Goal: Ask a question

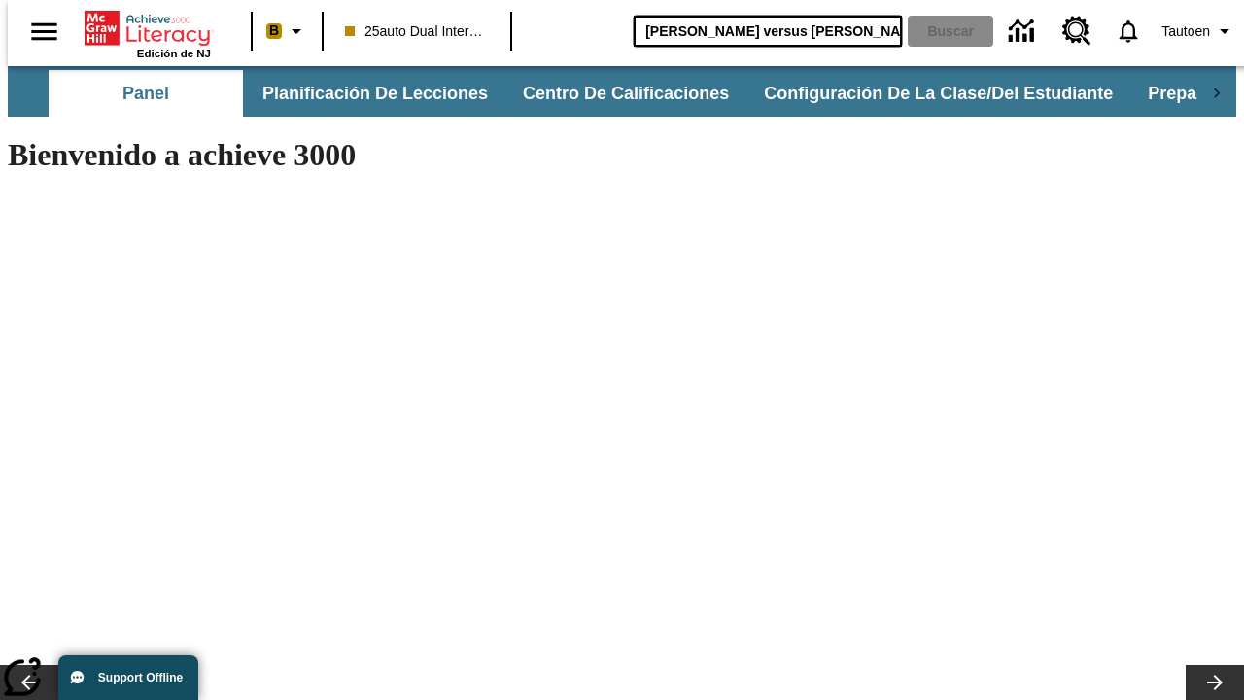
type input "[PERSON_NAME] versus [PERSON_NAME]"
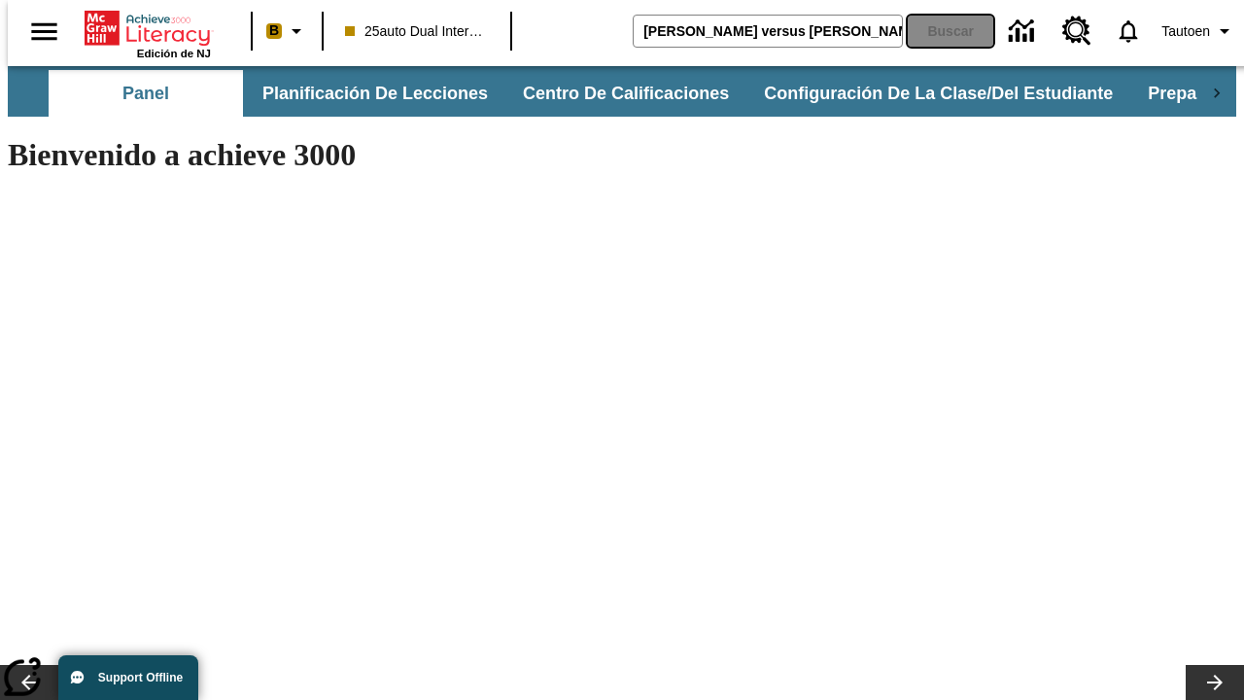
click at [938, 31] on button "Buscar" at bounding box center [949, 31] width 85 height 31
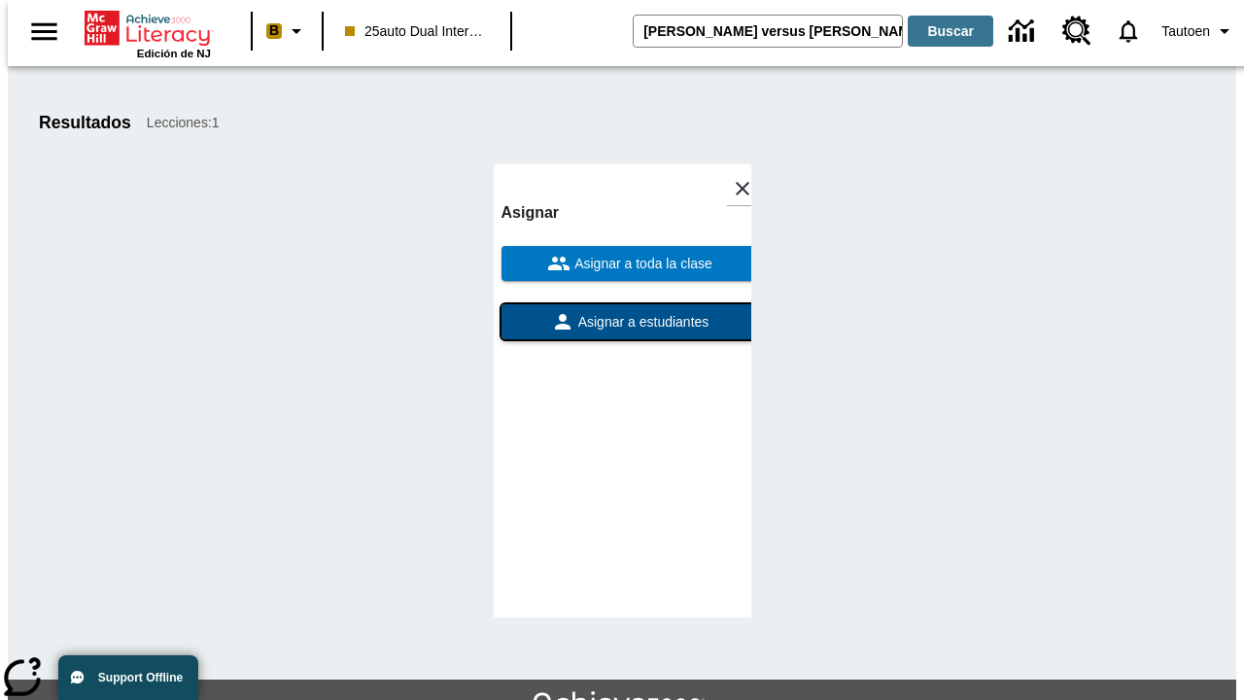
click at [622, 312] on span "Asignar a estudiantes" at bounding box center [641, 322] width 135 height 20
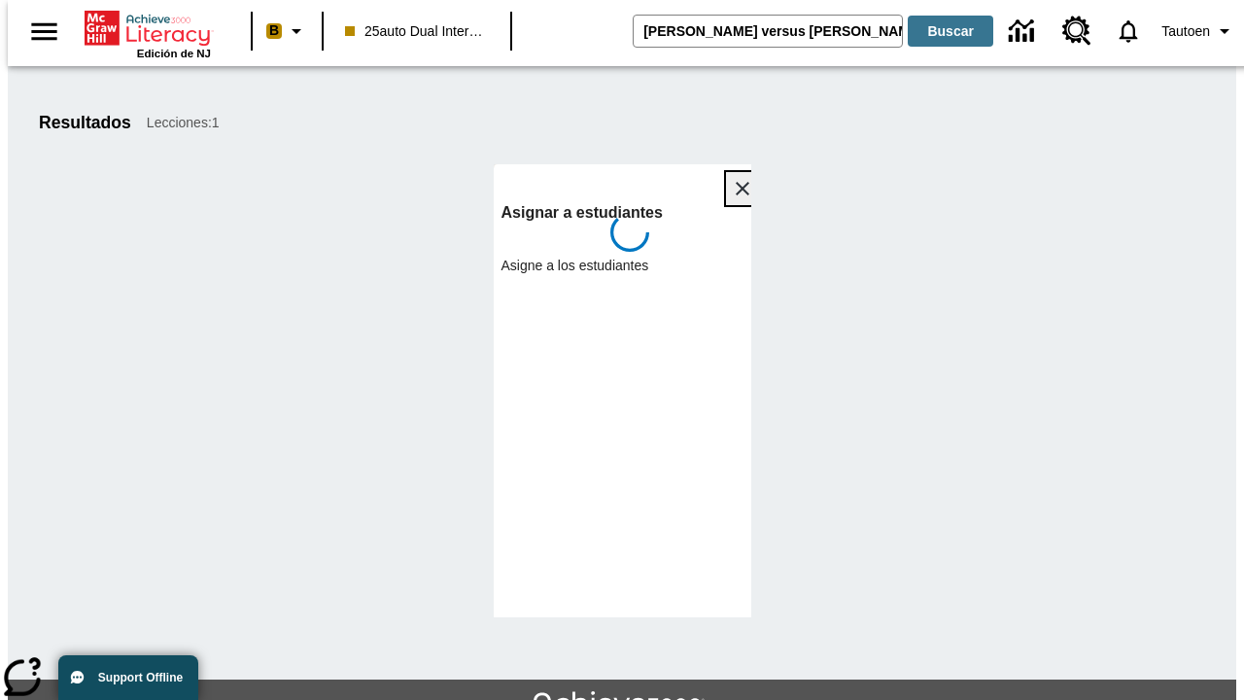
scroll to position [106, 0]
